Goal: Find specific page/section: Find specific page/section

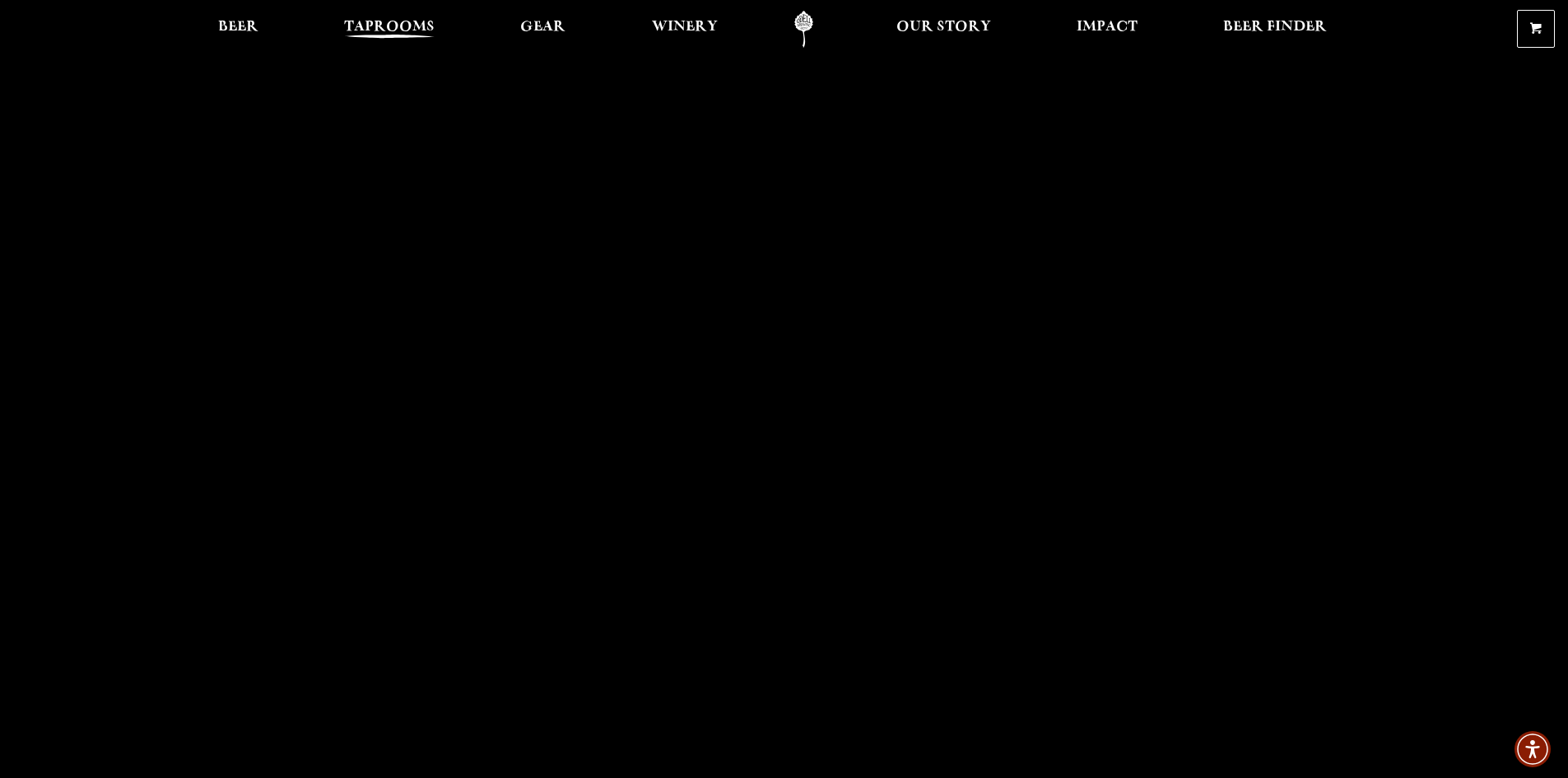
click at [404, 33] on span "Taprooms" at bounding box center [389, 27] width 91 height 13
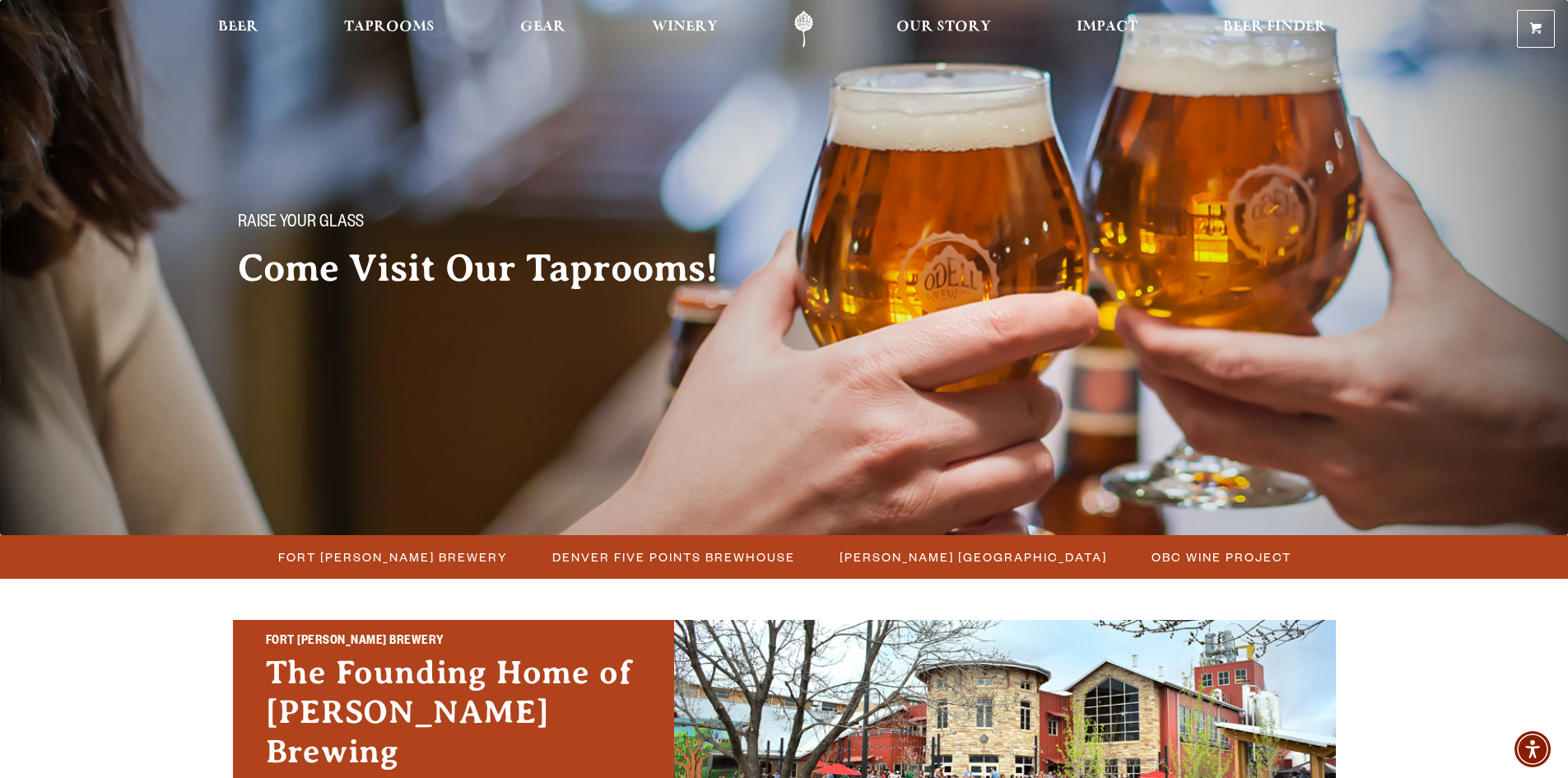
scroll to position [83, 0]
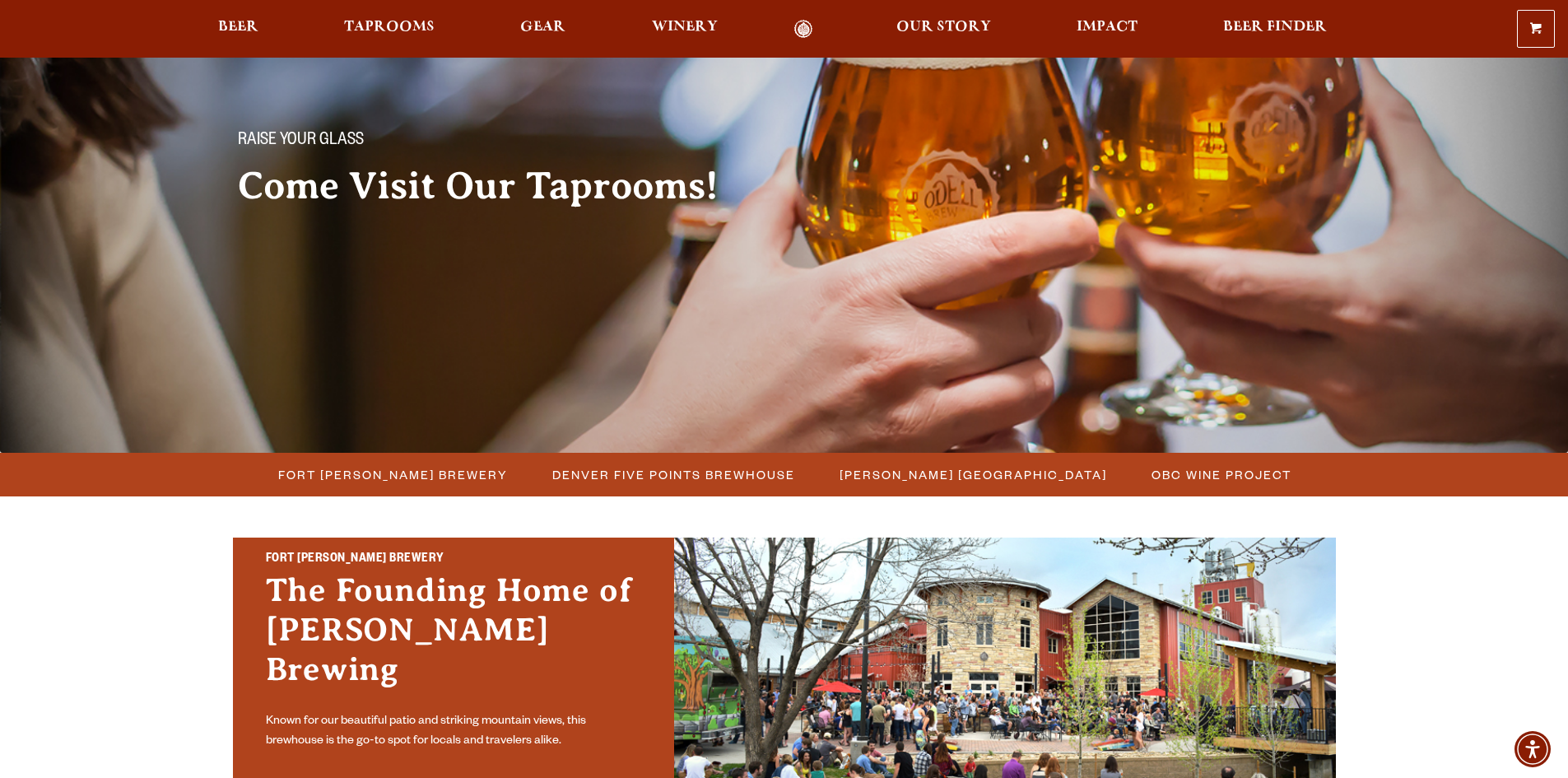
click at [443, 452] on img at bounding box center [784, 185] width 1568 height 535
click at [442, 463] on span "Fort [PERSON_NAME] Brewery" at bounding box center [393, 475] width 230 height 24
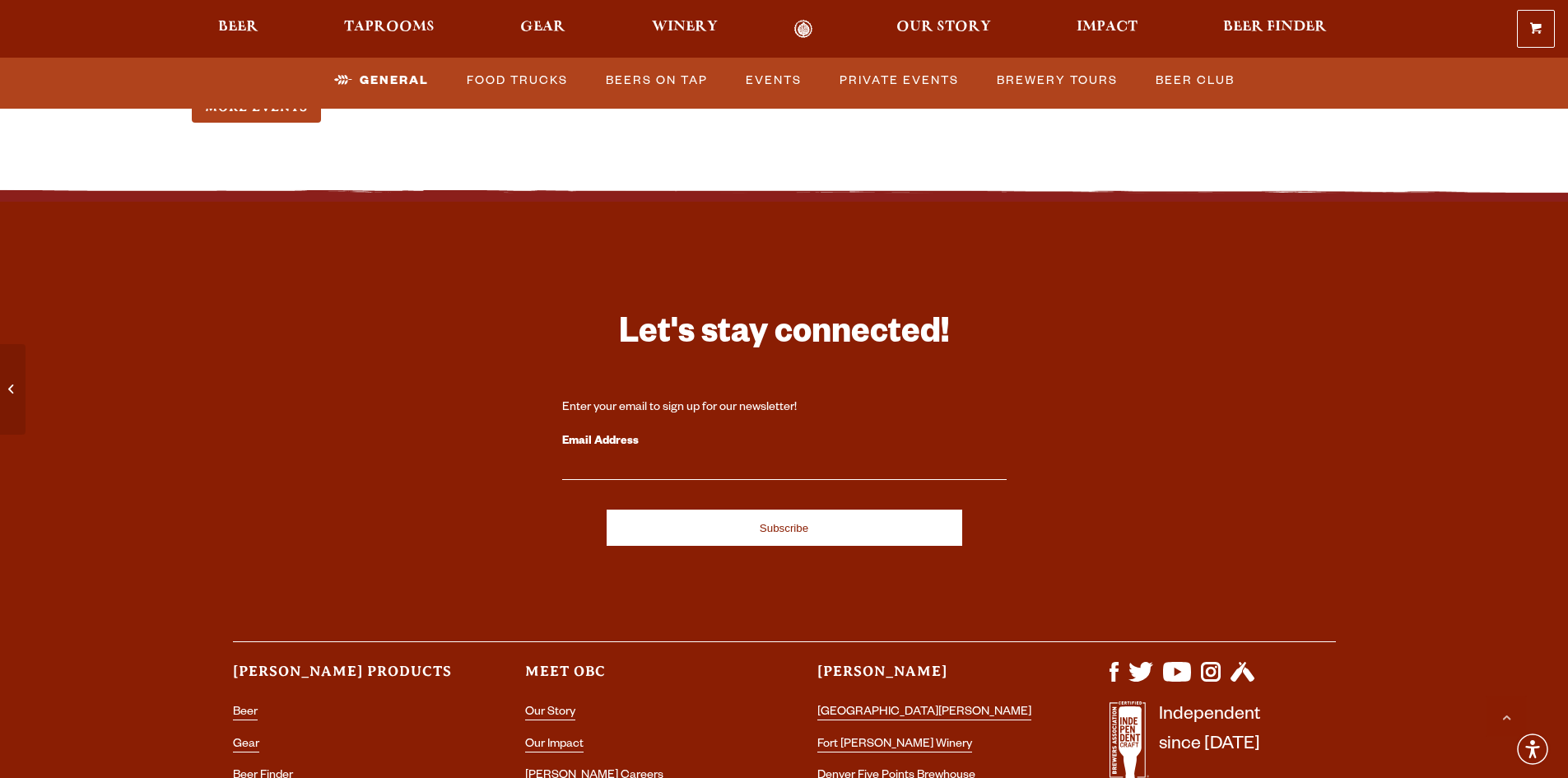
scroll to position [6502, 0]
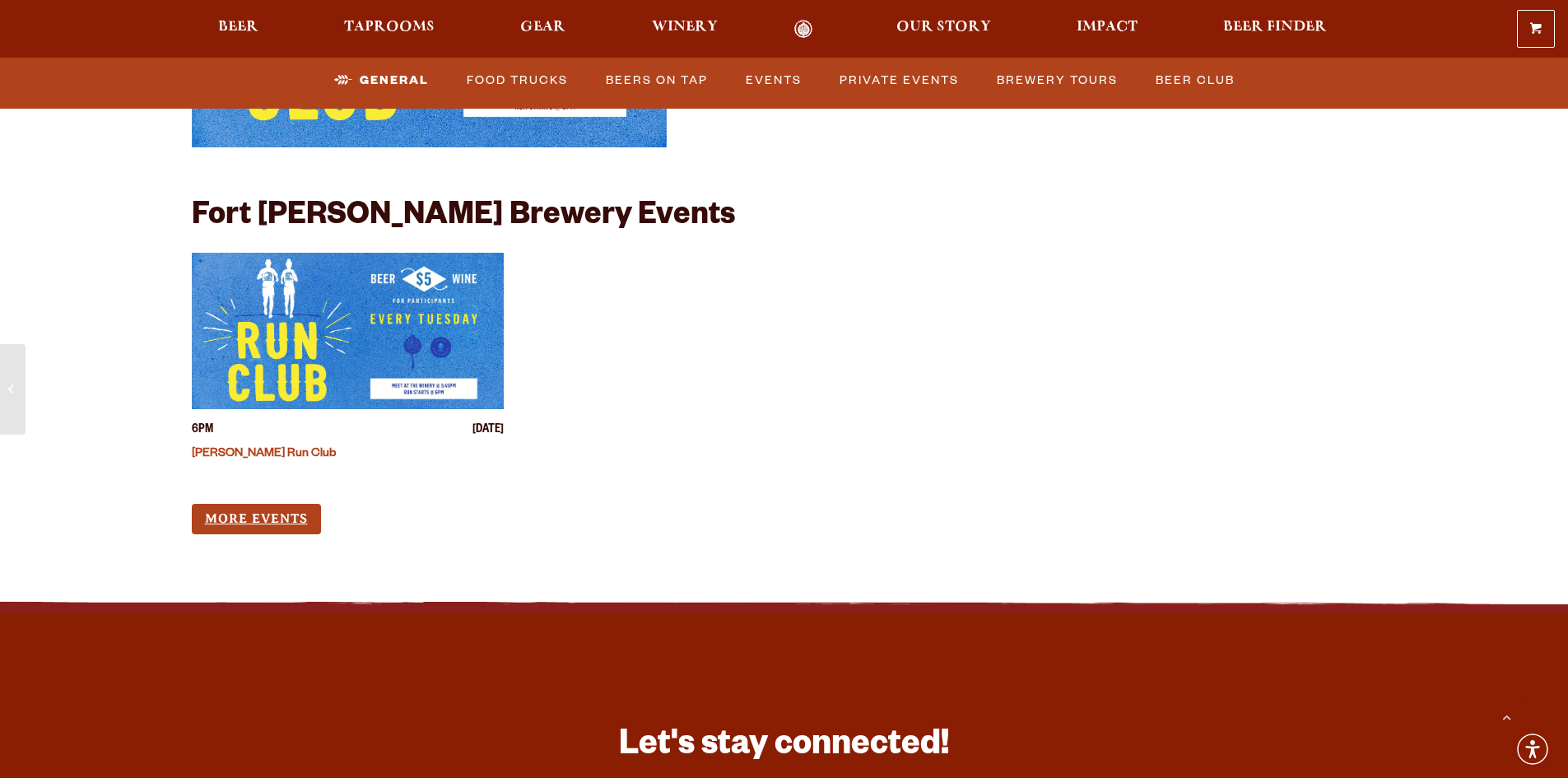
click at [276, 504] on link "More Events" at bounding box center [256, 518] width 129 height 31
